Goal: Information Seeking & Learning: Learn about a topic

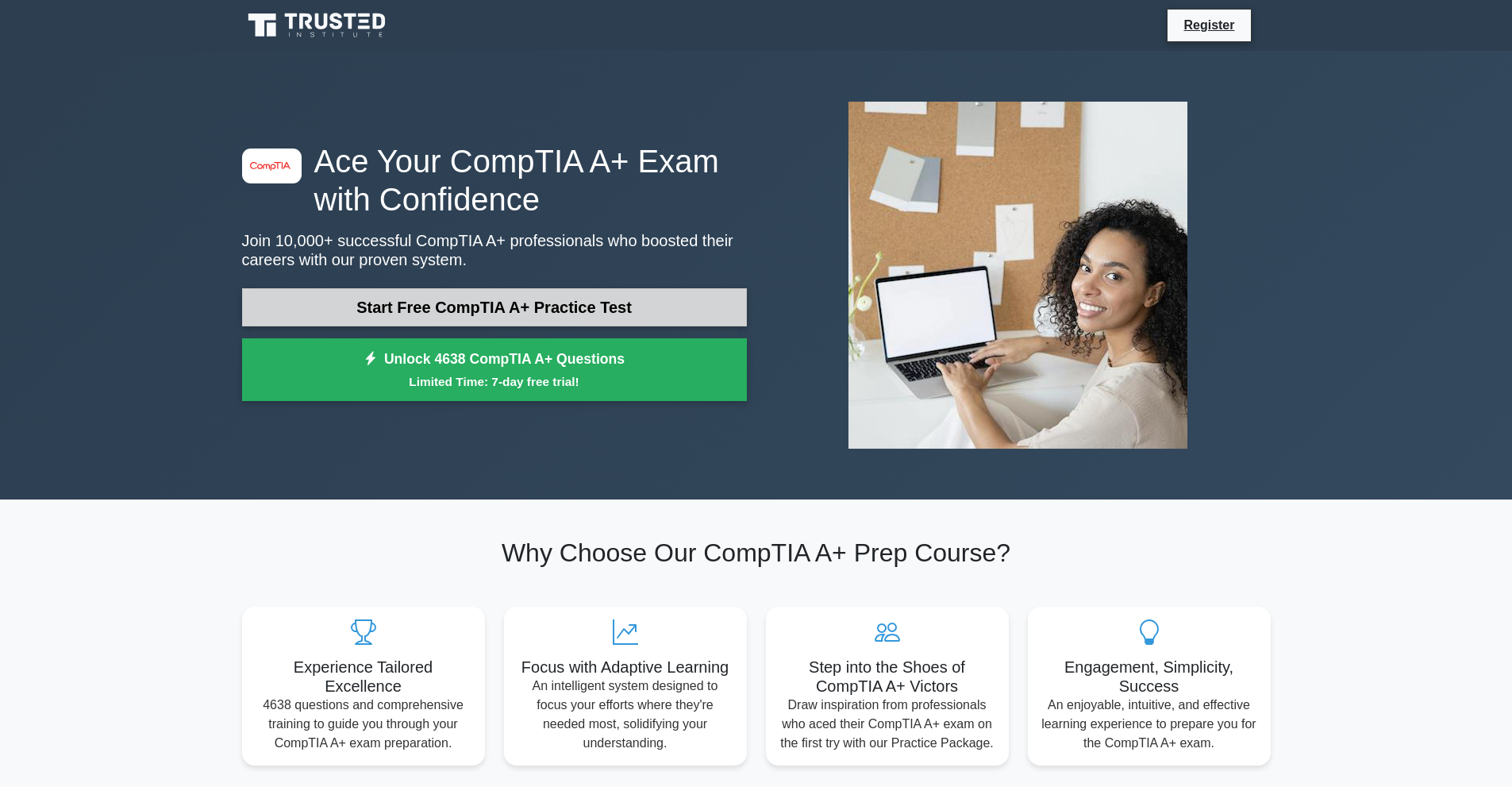
click at [455, 306] on link "Start Free CompTIA A+ Practice Test" at bounding box center [495, 307] width 505 height 38
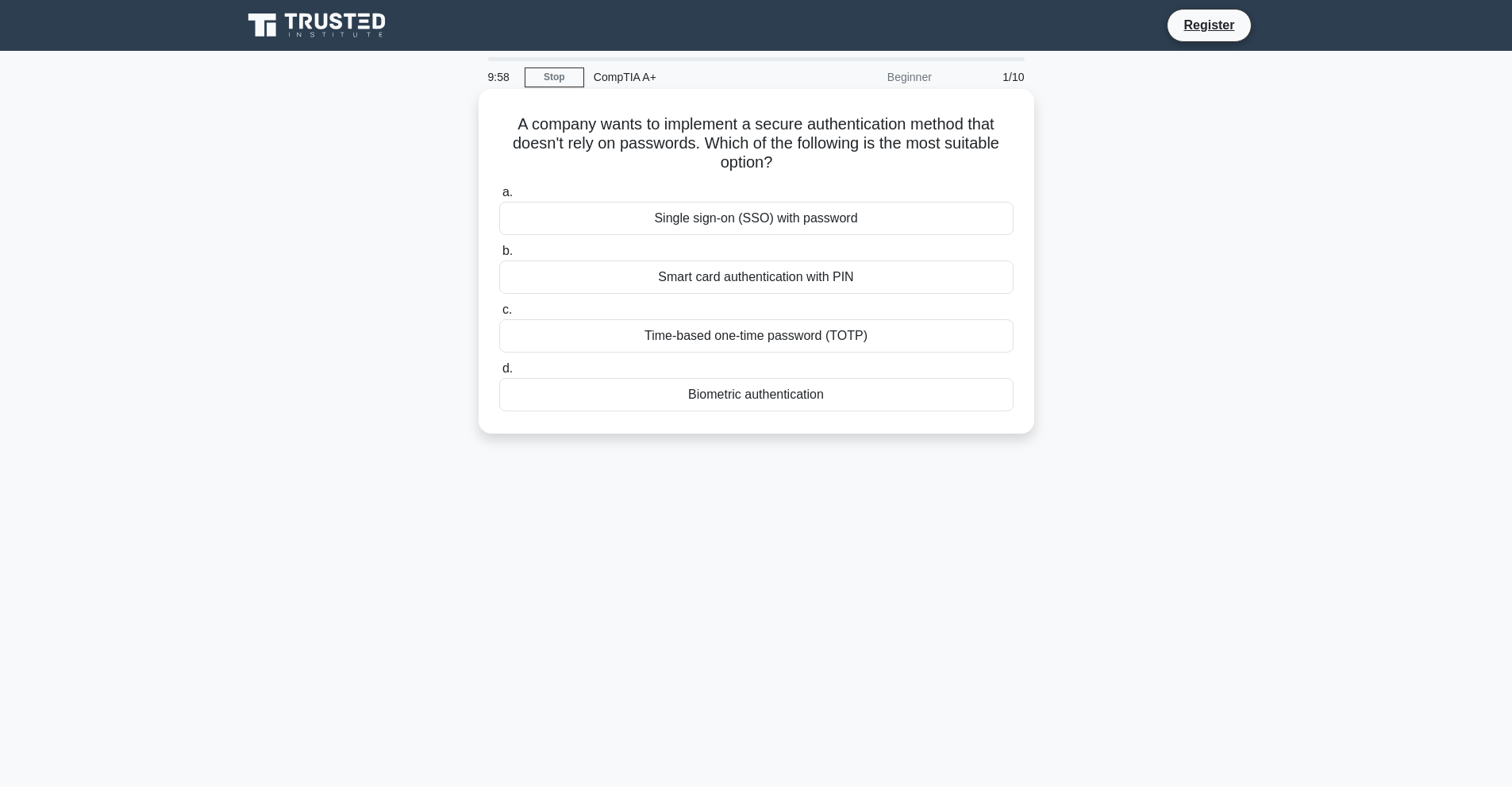
drag, startPoint x: 531, startPoint y: 126, endPoint x: 851, endPoint y: 158, distance: 321.6
click at [851, 158] on h5 "A company wants to implement a secure authentication method that doesn't rely o…" at bounding box center [756, 143] width 518 height 59
copy h5 "A company wants to implement a secure authentication method that doesn't rely o…"
click at [518, 125] on h5 "A company wants to implement a secure authentication method that doesn't rely o…" at bounding box center [756, 143] width 518 height 59
drag, startPoint x: 505, startPoint y: 126, endPoint x: 767, endPoint y: 128, distance: 262.0
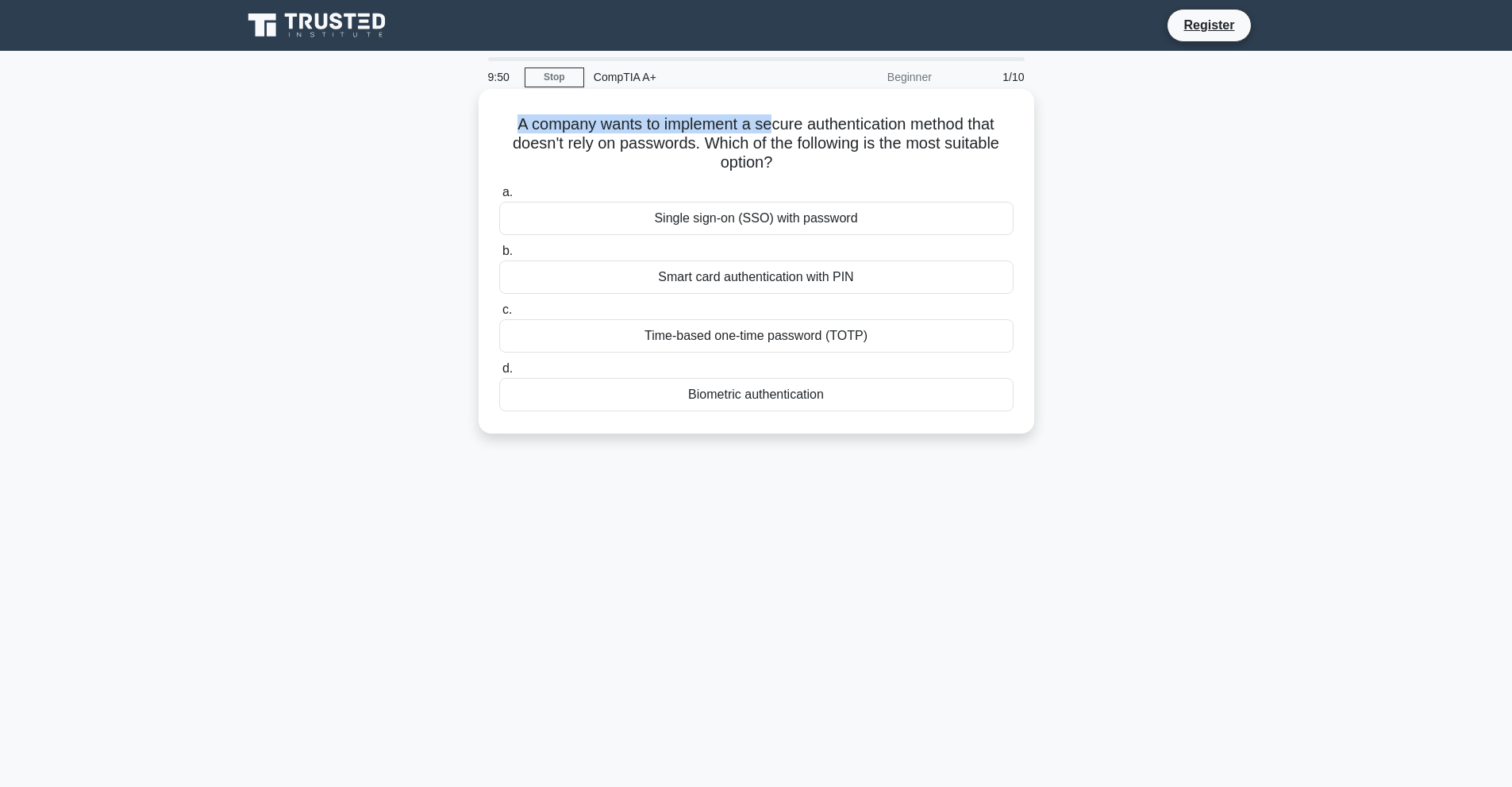
click at [767, 128] on h5 "A company wants to implement a secure authentication method that doesn't rely o…" at bounding box center [756, 143] width 518 height 59
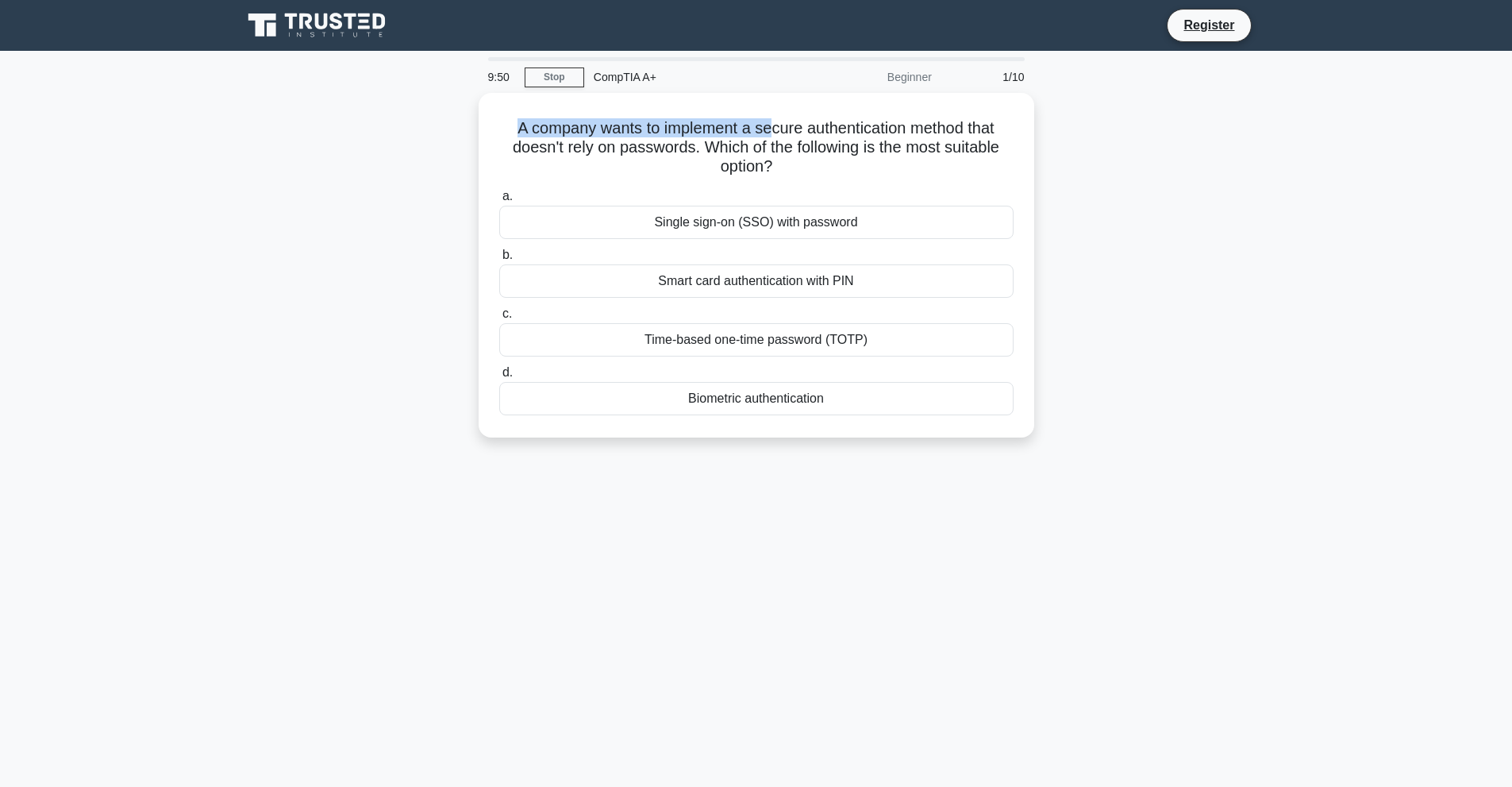
copy h5 "A company wants to implement a se"
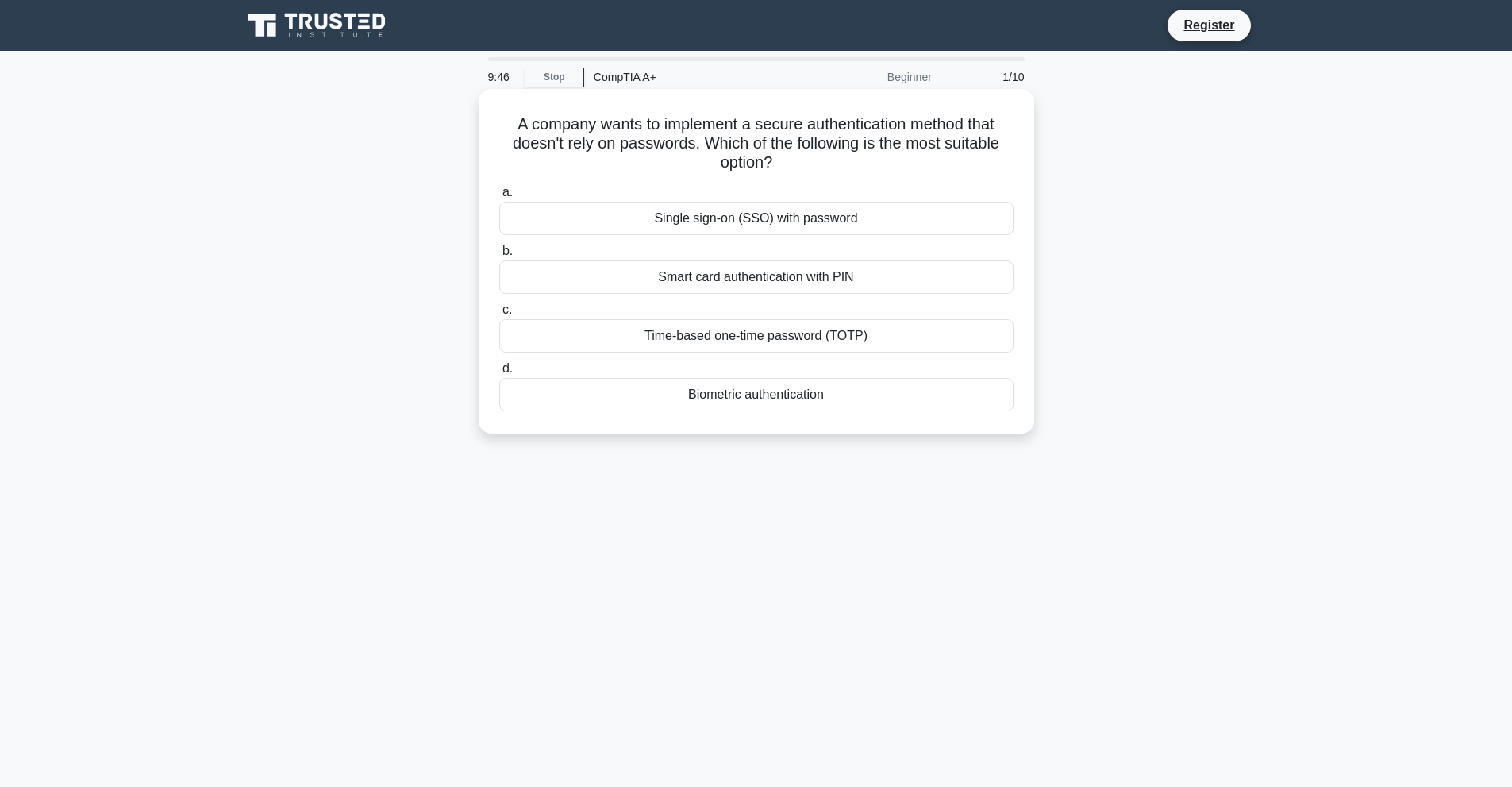
click at [781, 168] on icon ".spinner_0XTQ{transform-origin:center;animation:spinner_y6GP .75s linear infini…" at bounding box center [781, 163] width 19 height 19
drag, startPoint x: 631, startPoint y: 120, endPoint x: 848, endPoint y: 123, distance: 217.0
click at [848, 123] on h5 "A company wants to implement a secure authentication method that doesn't rely o…" at bounding box center [756, 143] width 518 height 59
click at [748, 219] on div "Single sign-on (SSO) with password" at bounding box center [756, 219] width 514 height 33
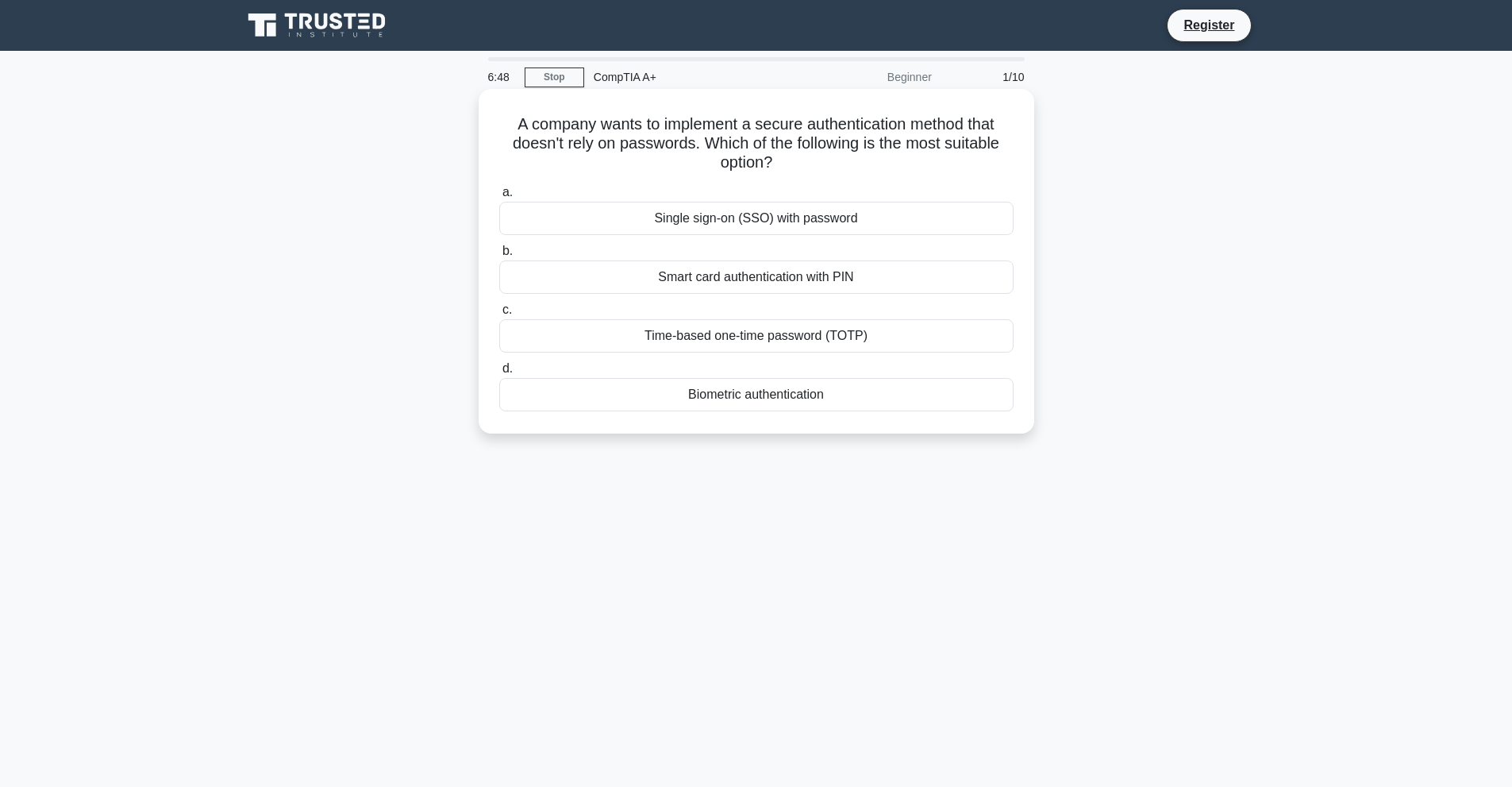
click at [499, 197] on input "a. Single sign-on (SSO) with password" at bounding box center [499, 192] width 0 height 10
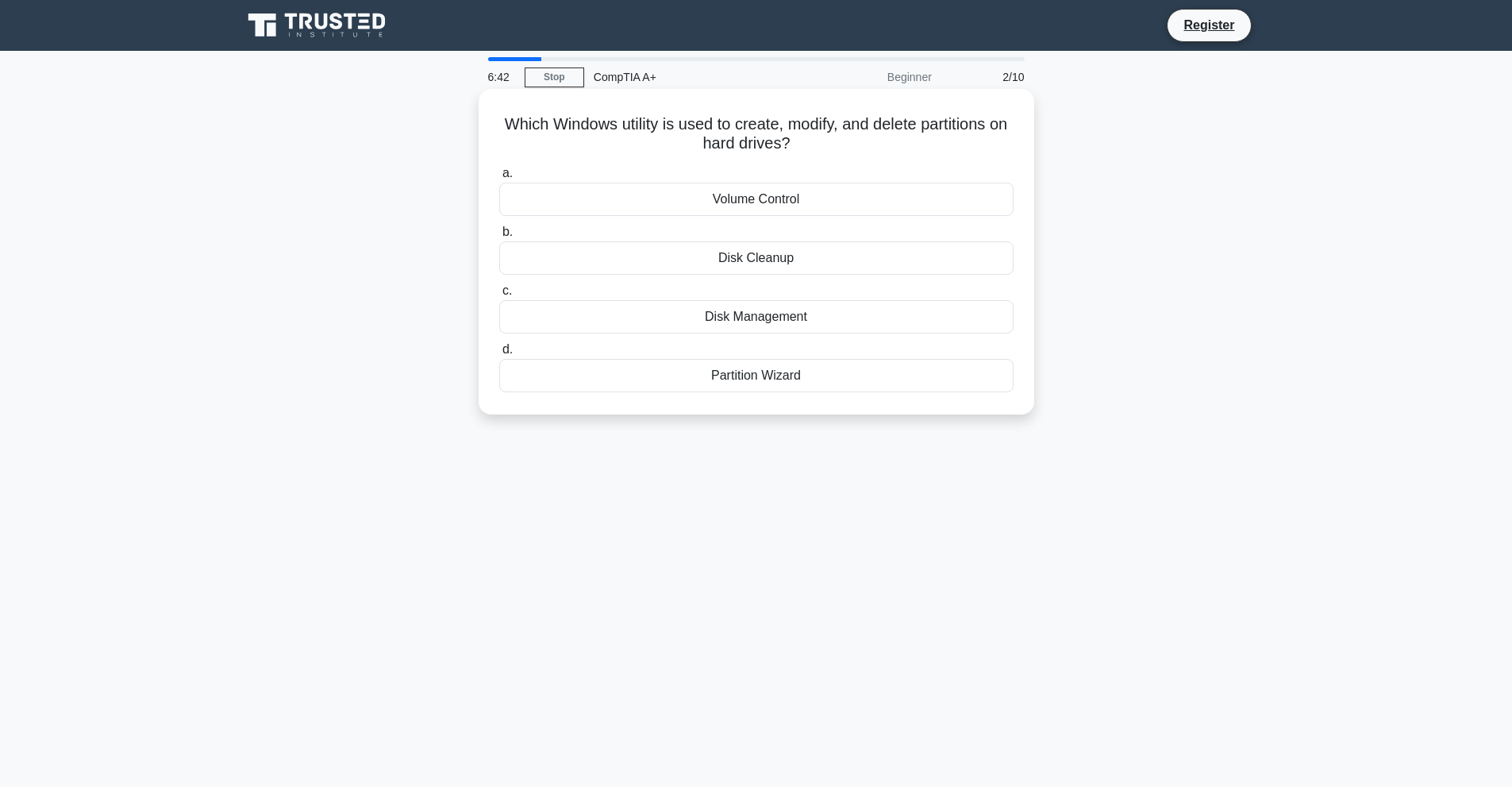
click at [756, 315] on div "Disk Management" at bounding box center [756, 317] width 514 height 33
click at [499, 296] on input "c. Disk Management" at bounding box center [499, 290] width 0 height 10
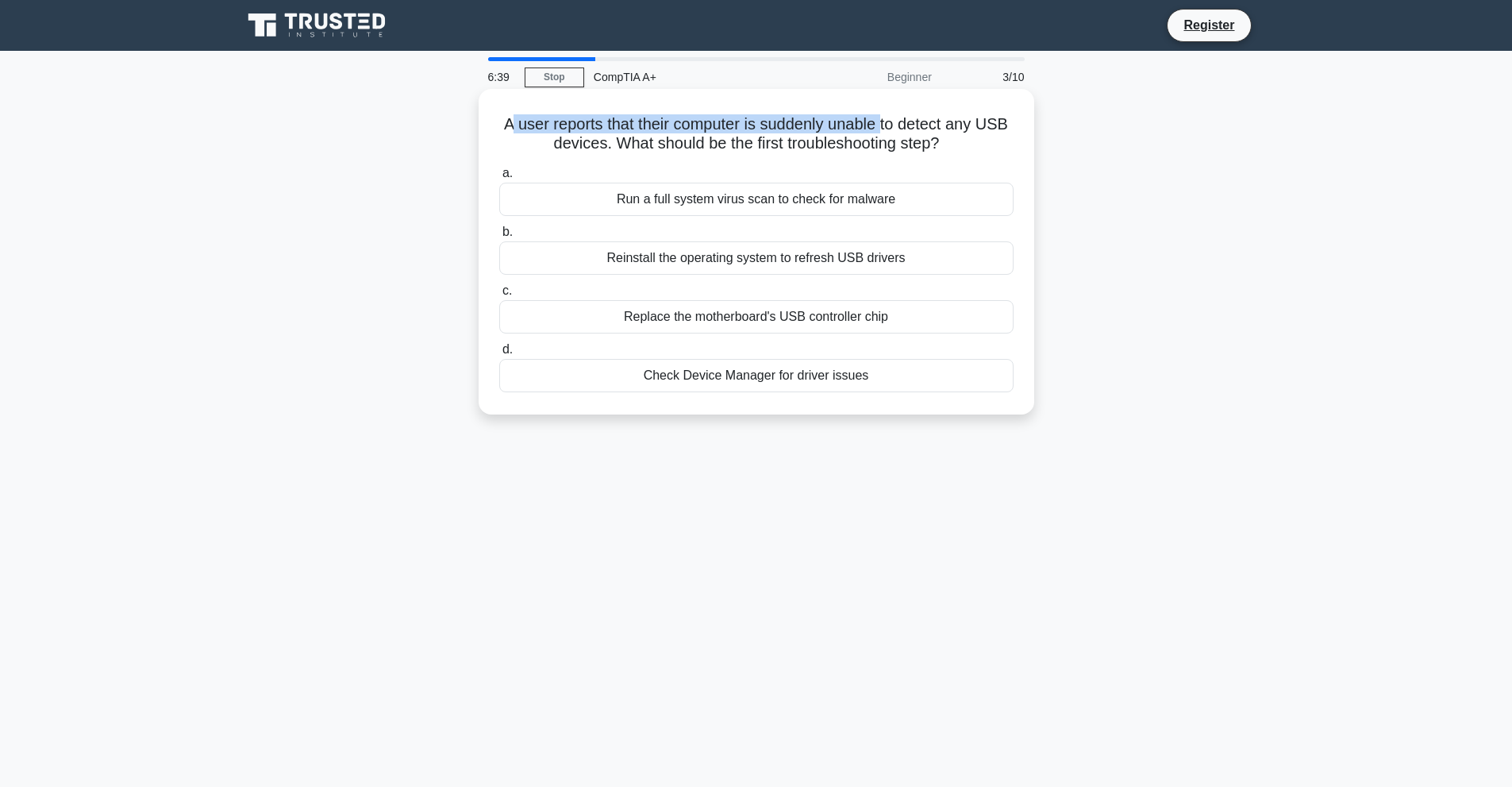
drag, startPoint x: 561, startPoint y: 126, endPoint x: 905, endPoint y: 129, distance: 344.0
click at [905, 129] on h5 "A user reports that their computer is suddenly unable to detect any USB devices…" at bounding box center [756, 133] width 518 height 39
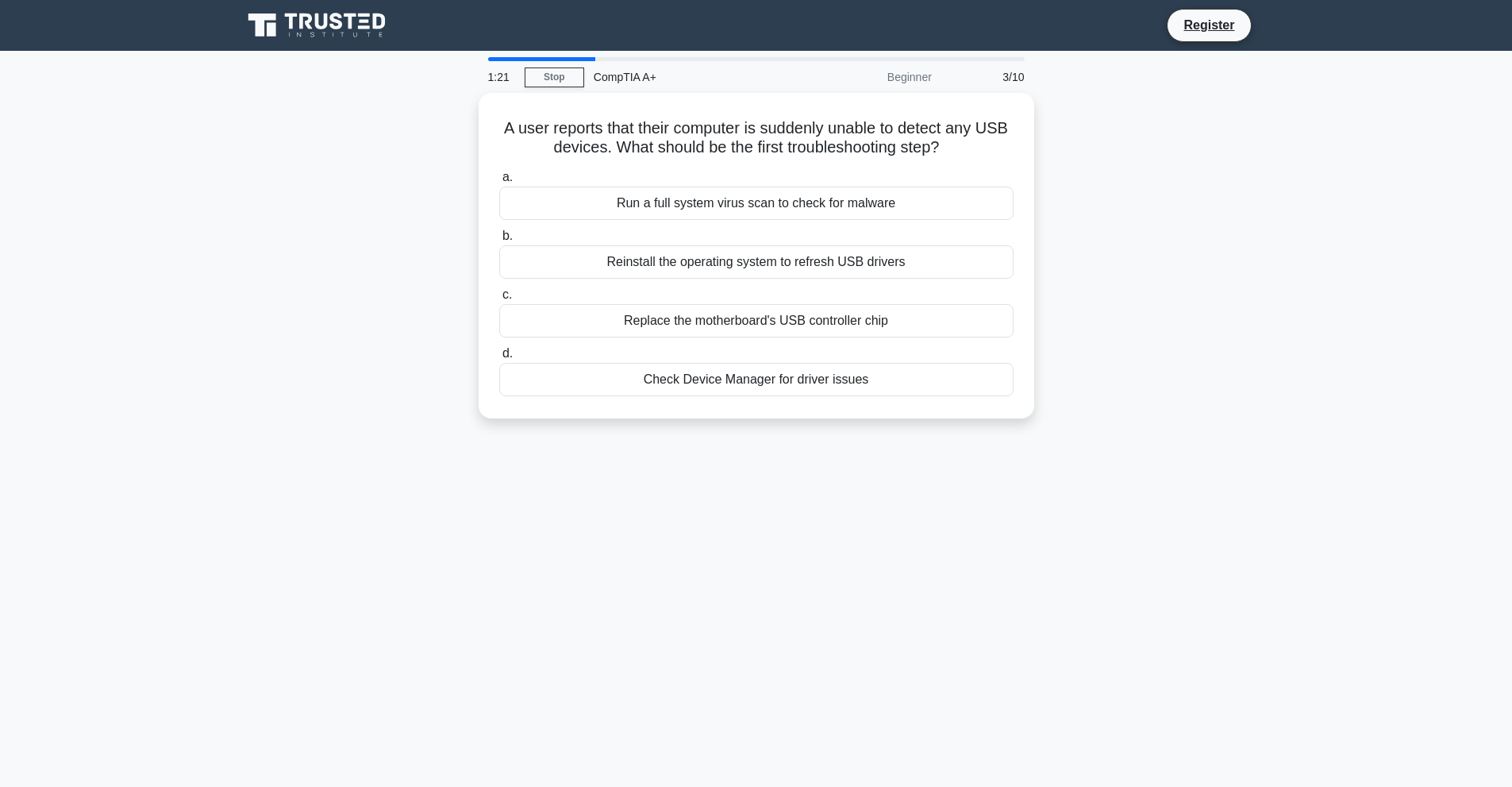
click at [379, 212] on div "A user reports that their computer is suddenly unable to detect any USB devices…" at bounding box center [756, 264] width 1047 height 344
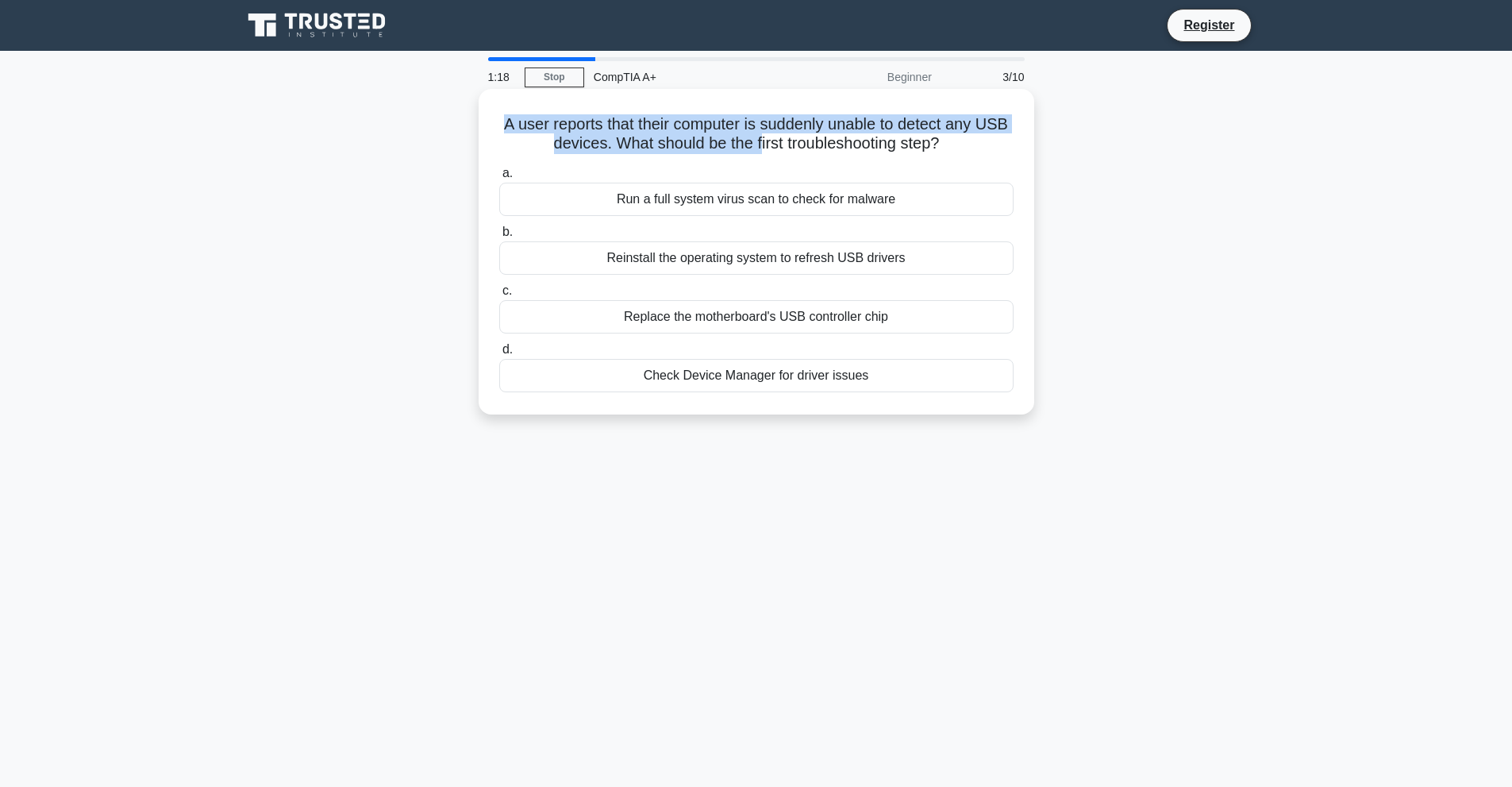
drag, startPoint x: 520, startPoint y: 119, endPoint x: 775, endPoint y: 145, distance: 256.3
click at [774, 145] on h5 "A user reports that their computer is suddenly unable to detect any USB devices…" at bounding box center [756, 133] width 518 height 39
click at [775, 145] on h5 "A user reports that their computer is suddenly unable to detect any USB devices…" at bounding box center [756, 133] width 518 height 39
